Goal: Task Accomplishment & Management: Complete application form

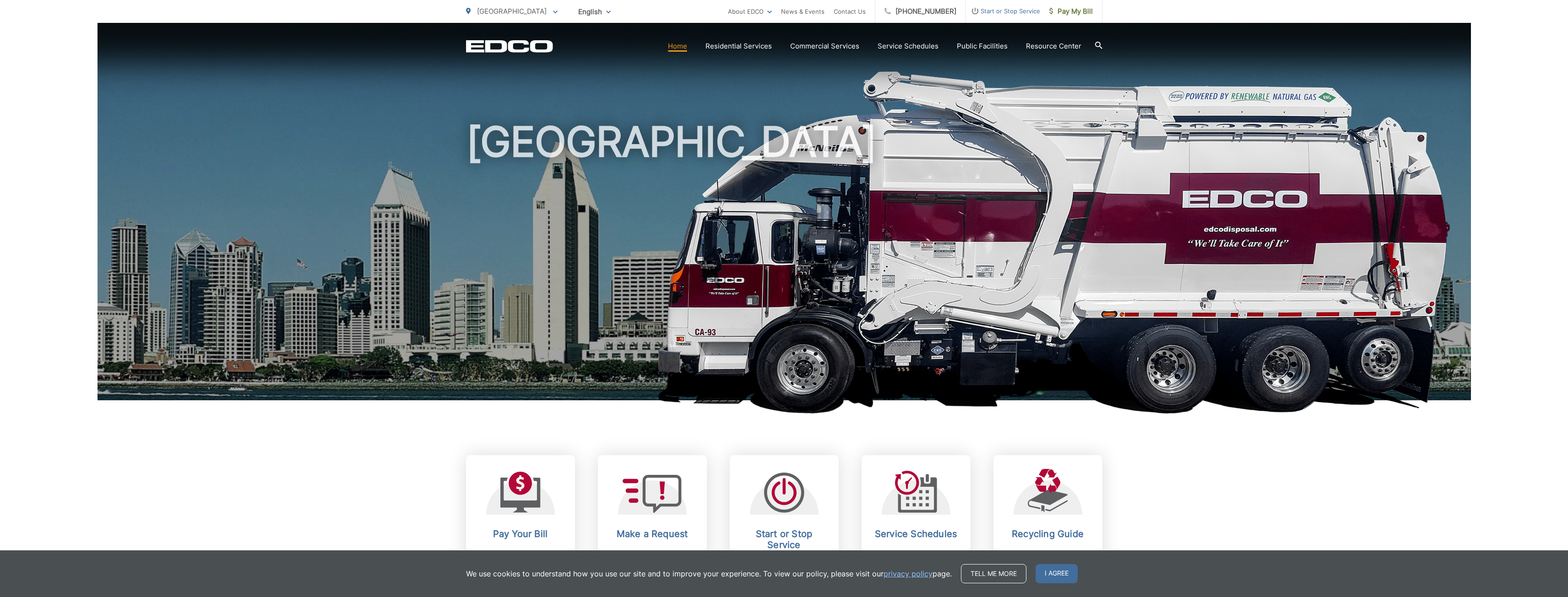
click at [1002, 12] on span "Start or Stop Service" at bounding box center [1003, 11] width 74 height 11
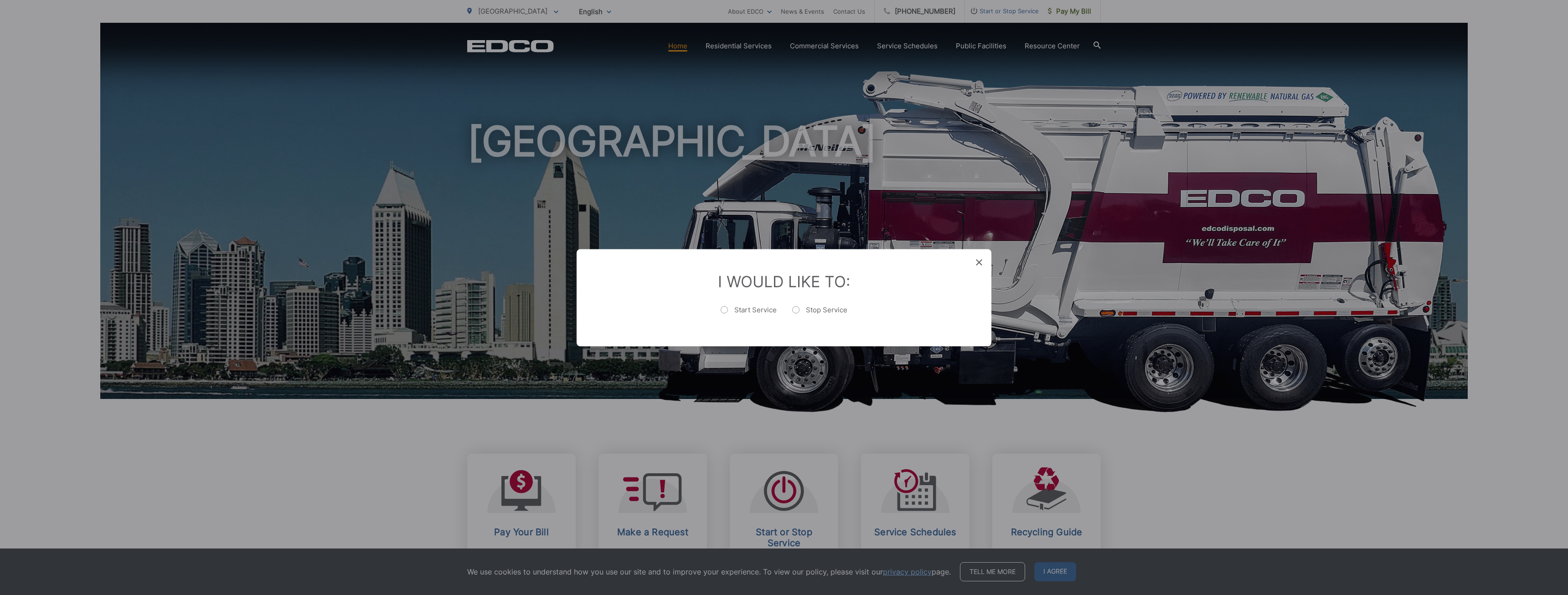
click at [744, 311] on label "Start Service" at bounding box center [749, 314] width 56 height 18
radio input "true"
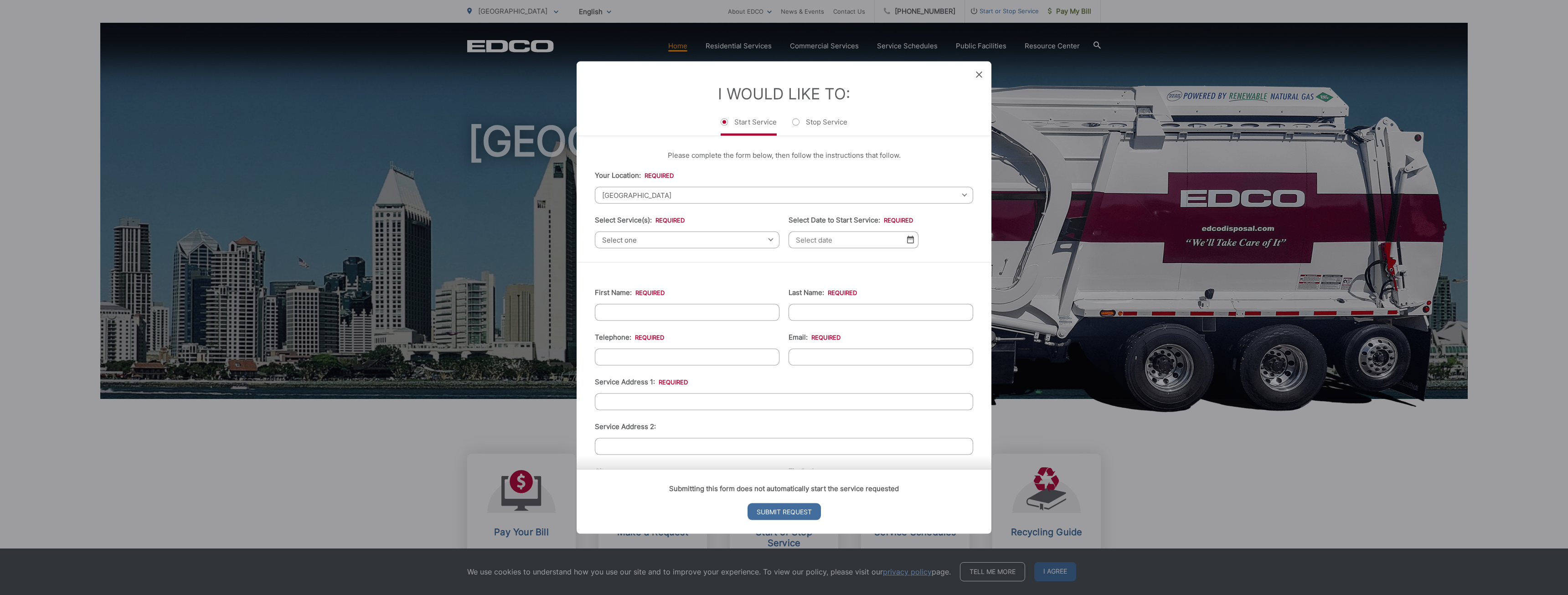
click at [651, 199] on span "[GEOGRAPHIC_DATA]" at bounding box center [784, 195] width 379 height 17
click at [645, 400] on input "Service Address 1: *" at bounding box center [784, 401] width 379 height 17
type input "[STREET_ADDRESS][PERSON_NAME]"
click at [649, 194] on span "[GEOGRAPHIC_DATA]" at bounding box center [784, 195] width 379 height 17
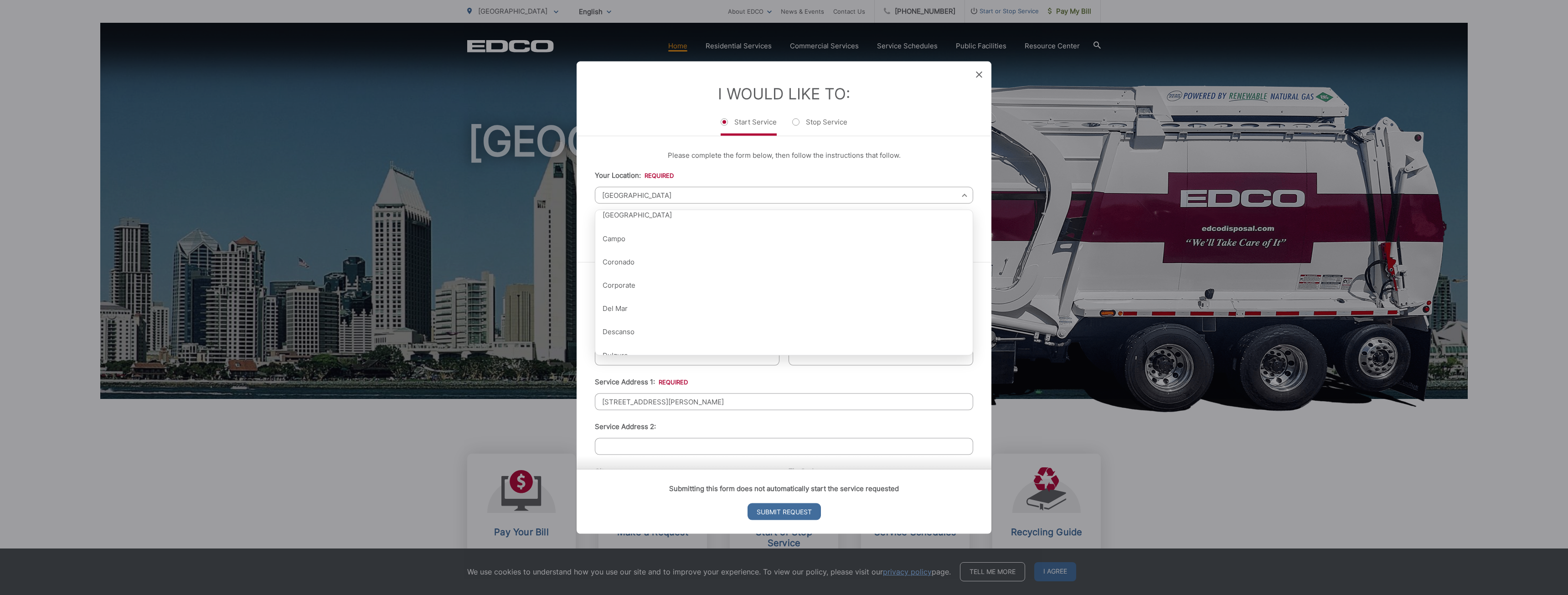
scroll to position [183, 0]
click at [643, 509] on div "Submitting this form does not automatically start the service requested Submit …" at bounding box center [783, 502] width 415 height 65
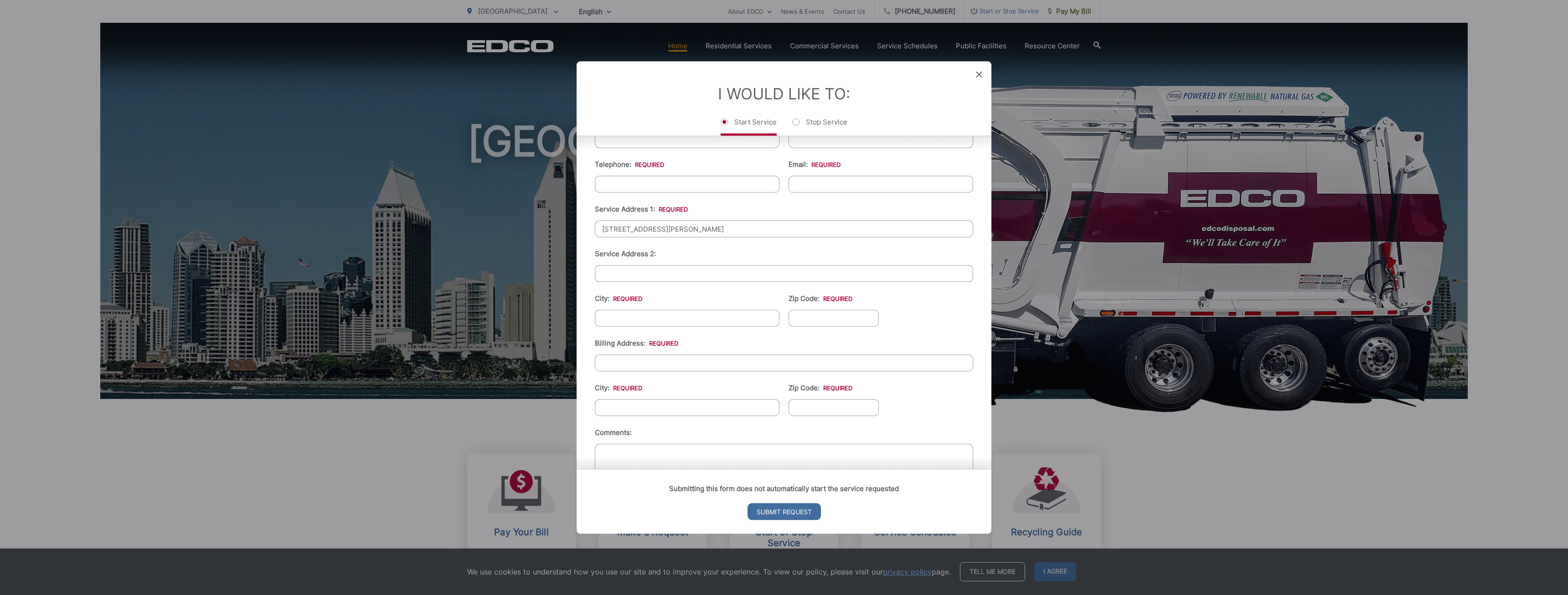
scroll to position [174, 0]
click at [646, 315] on input "City: *" at bounding box center [687, 318] width 184 height 17
type input "[DEMOGRAPHIC_DATA]"
type input "92071"
click at [648, 359] on input "Billing Address: *" at bounding box center [784, 362] width 379 height 17
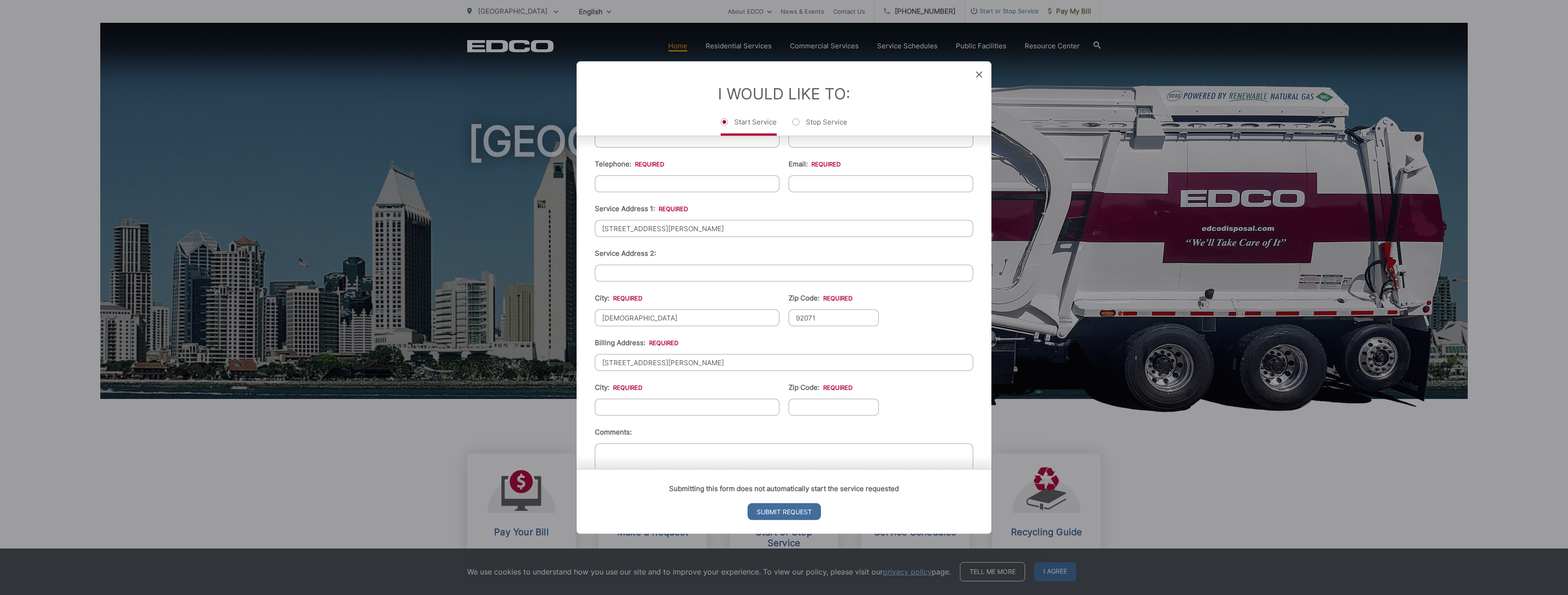
type input "[STREET_ADDRESS][PERSON_NAME]"
click at [727, 407] on input "City: *" at bounding box center [687, 407] width 184 height 17
type input "[DEMOGRAPHIC_DATA]"
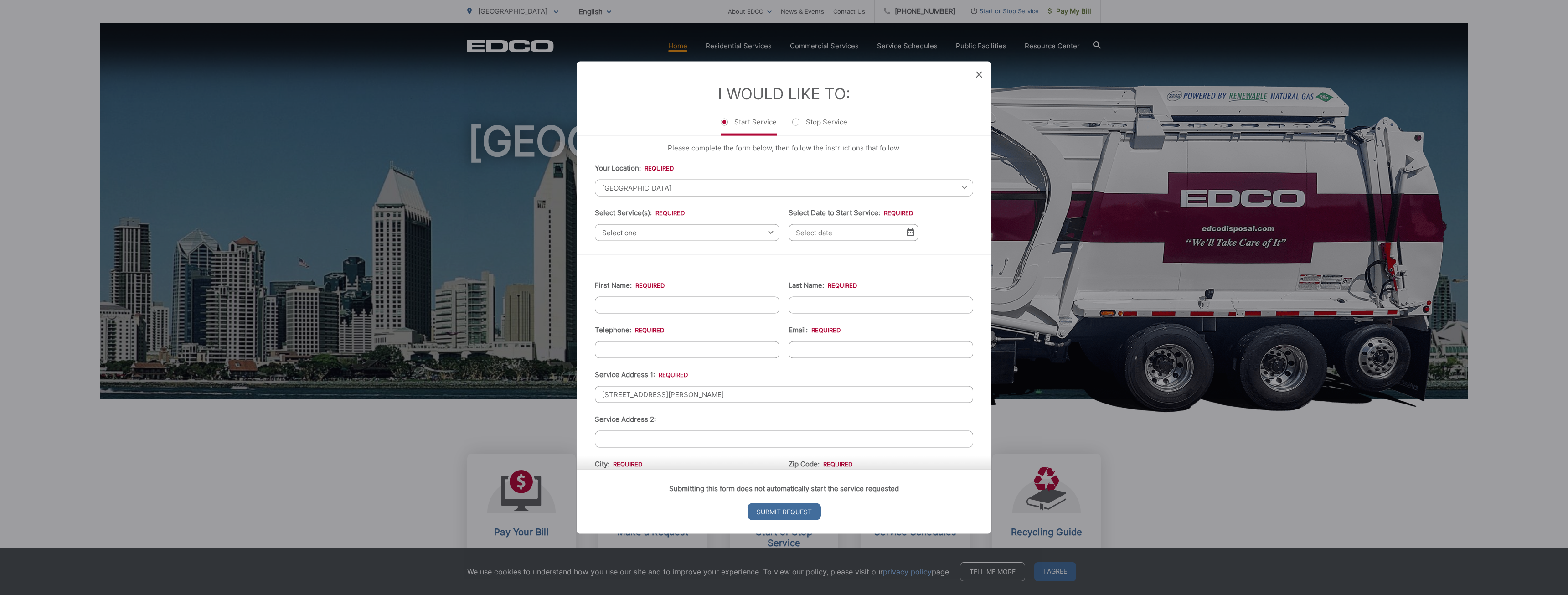
scroll to position [0, 0]
type input "92071"
click at [657, 244] on span "Select one" at bounding box center [687, 240] width 184 height 17
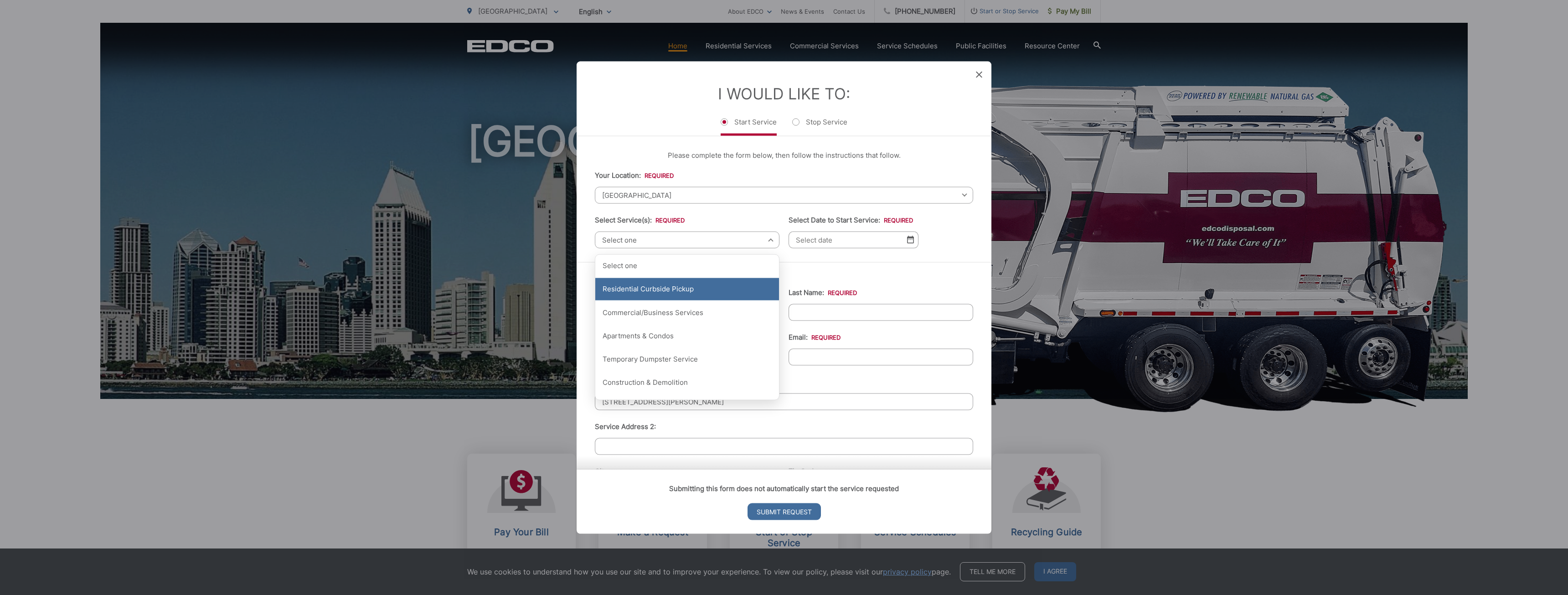
click at [656, 294] on div "Residential Curbside Pickup" at bounding box center [687, 289] width 184 height 23
click at [842, 245] on input "Select Date to Start Service: *" at bounding box center [853, 240] width 130 height 17
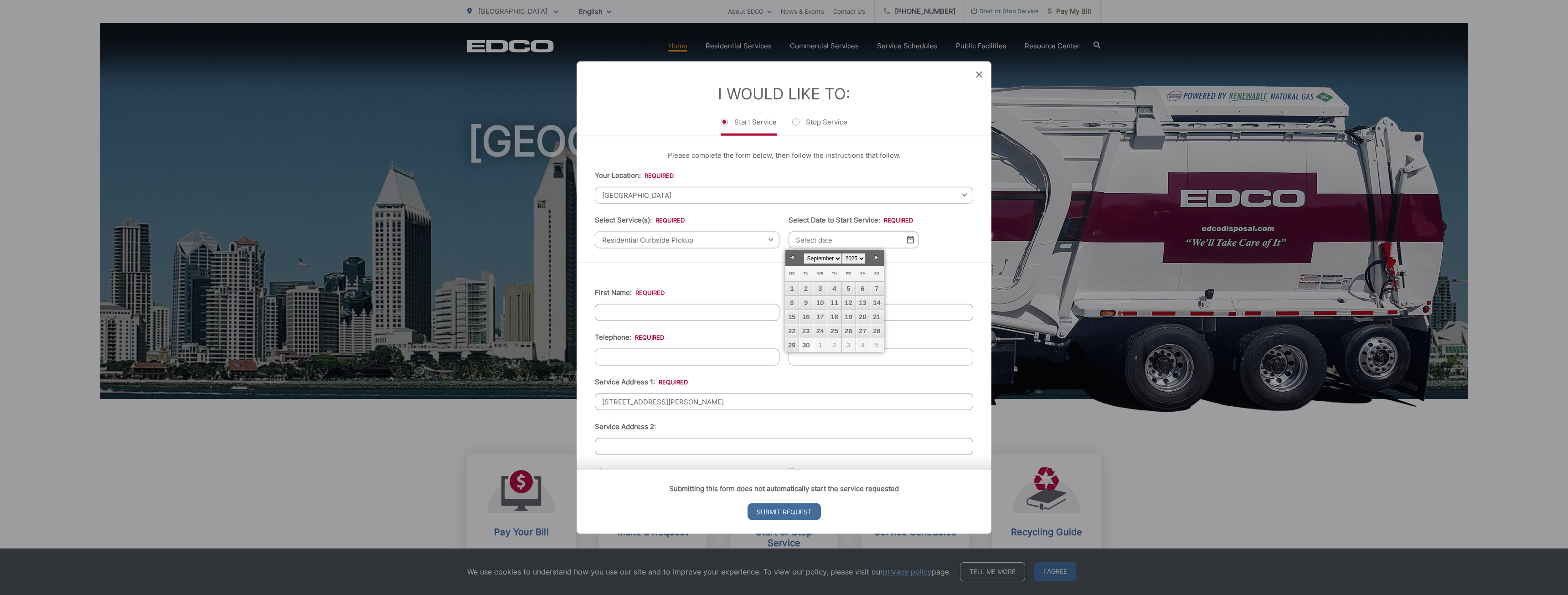
click at [806, 345] on link "30" at bounding box center [806, 345] width 13 height 13
type input "[DATE]"
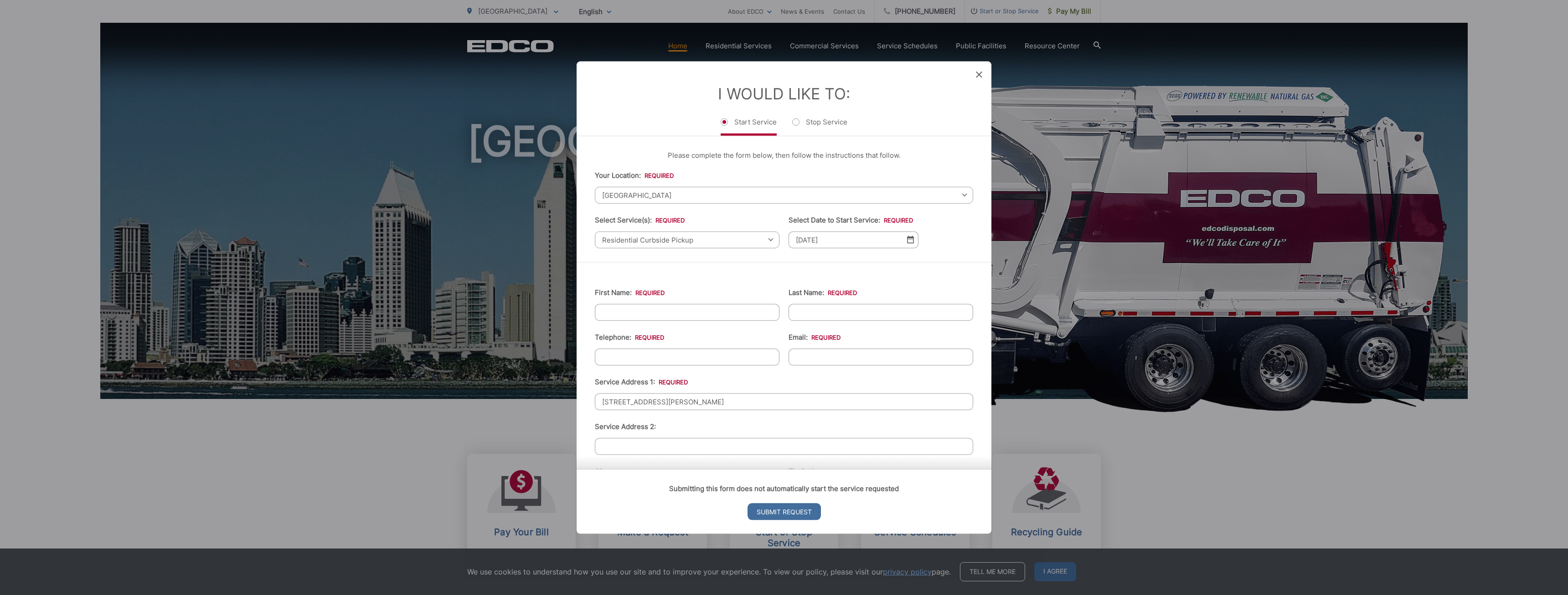
click at [639, 312] on input "First Name: *" at bounding box center [687, 312] width 184 height 17
type input "[PERSON_NAME]"
type input "Waddington"
type input "[PHONE_NUMBER]"
type input "[EMAIL_ADDRESS][DOMAIN_NAME]"
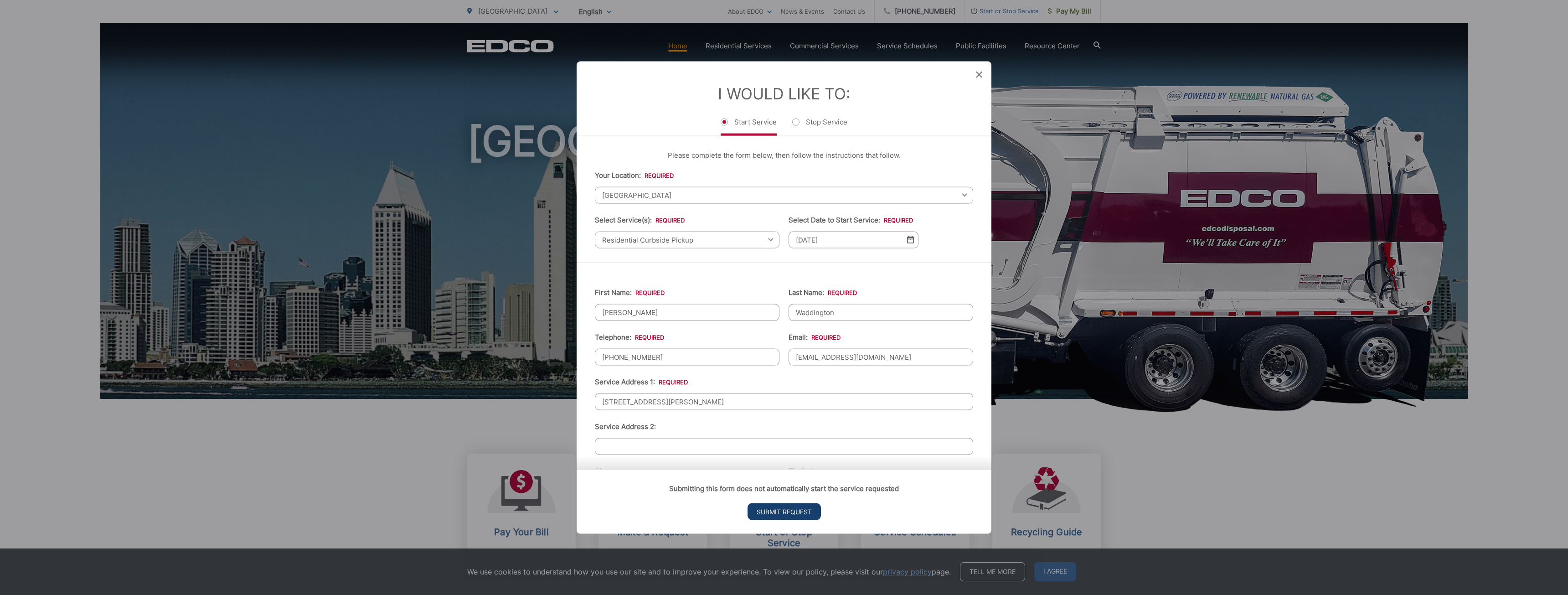
click at [782, 509] on input "Submit Request" at bounding box center [784, 512] width 74 height 17
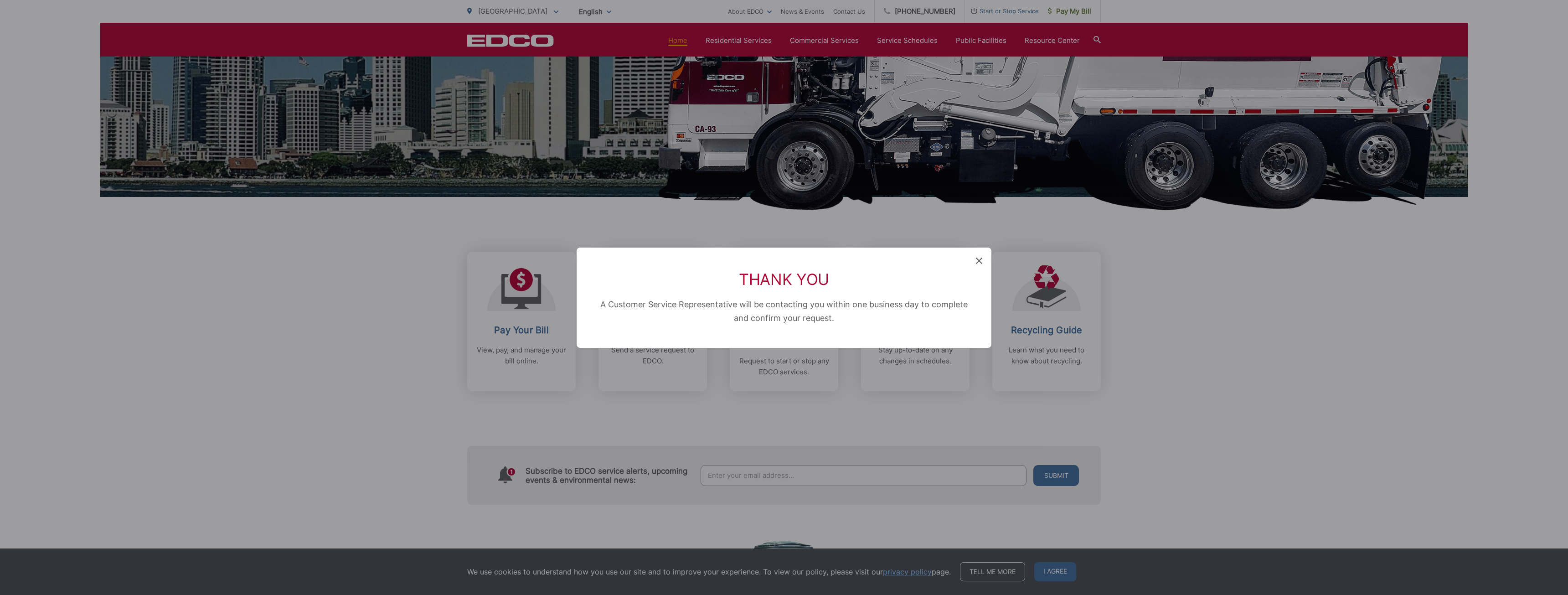
click at [378, 294] on div "Thank You A Customer Service Representative will be contacting you within one b…" at bounding box center [784, 297] width 1568 height 595
